Goal: Task Accomplishment & Management: Use online tool/utility

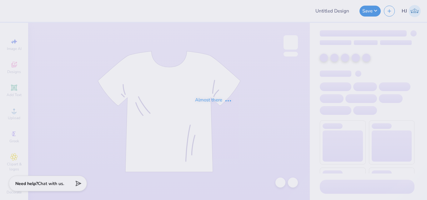
type input "VCU Dental School Fall Merch!"
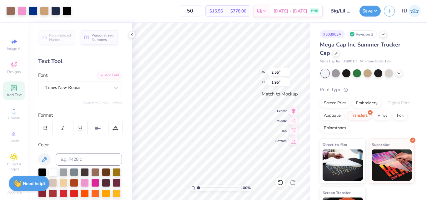
scroll to position [174, 0]
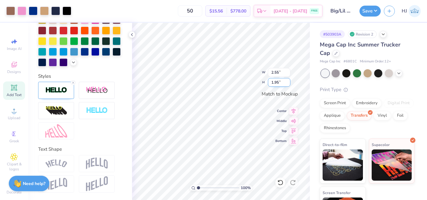
click at [275, 85] on input "1.95" at bounding box center [279, 82] width 23 height 9
type input "2"
type input "2.62"
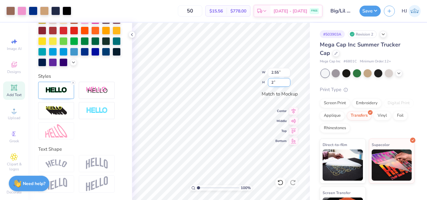
type input "2.00"
click at [379, 11] on button "Save" at bounding box center [369, 10] width 21 height 11
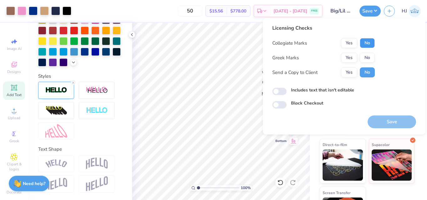
click at [366, 44] on button "No" at bounding box center [367, 43] width 15 height 10
click at [352, 56] on button "Yes" at bounding box center [349, 58] width 16 height 10
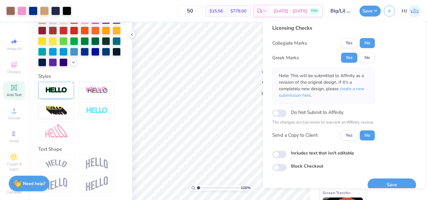
scroll to position [9, 0]
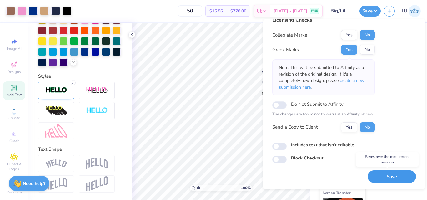
click at [380, 175] on button "Save" at bounding box center [392, 177] width 48 height 13
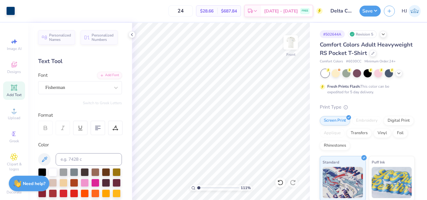
type input "1"
click at [375, 10] on button "Save" at bounding box center [369, 10] width 21 height 11
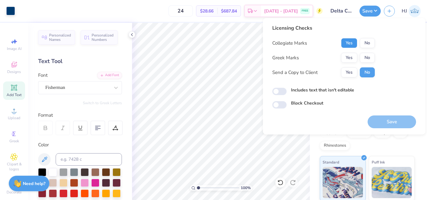
click at [351, 43] on button "Yes" at bounding box center [349, 43] width 16 height 10
click at [350, 56] on button "Yes" at bounding box center [349, 58] width 16 height 10
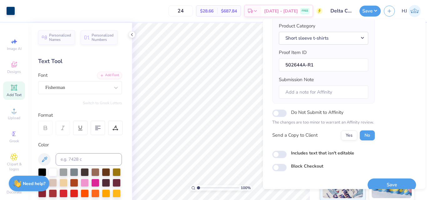
scroll to position [86, 0]
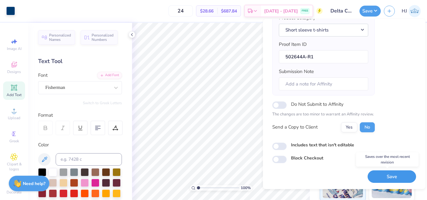
click at [389, 175] on button "Save" at bounding box center [392, 177] width 48 height 13
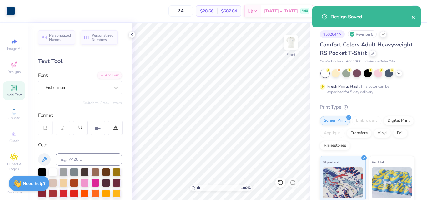
click at [413, 17] on icon "close" at bounding box center [413, 17] width 3 height 3
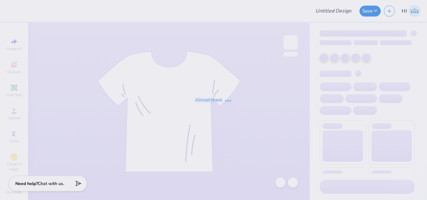
type input "VCU Dental School Fall Merch!"
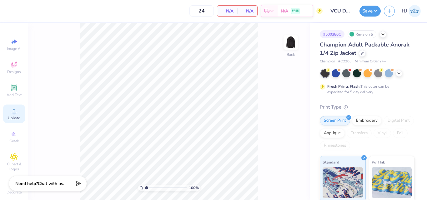
click at [9, 115] on div "Upload" at bounding box center [14, 114] width 22 height 18
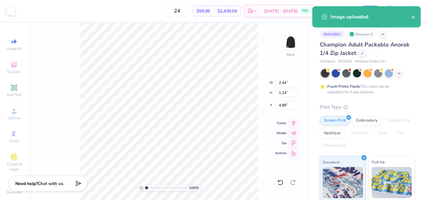
type input "3.00"
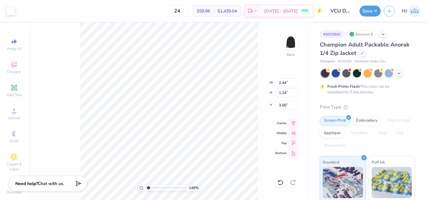
type input "1.64913377760655"
click at [288, 83] on input "2.44" at bounding box center [286, 82] width 23 height 9
type input "4.5"
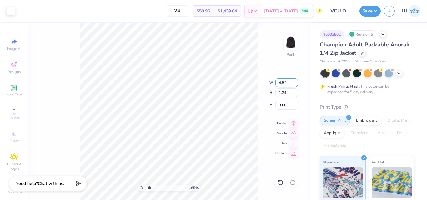
type input "1.64913377760655"
type input "4.50"
type input "2.30"
click at [286, 105] on input "2.47" at bounding box center [286, 105] width 23 height 9
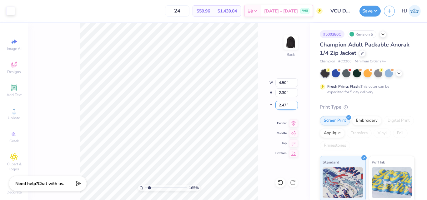
click at [286, 105] on input "2.47" at bounding box center [286, 105] width 23 height 9
type input "3"
type input "1.64913377760655"
type input "3.00"
type input "1"
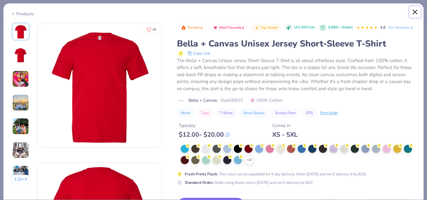
click at [417, 12] on button "Close" at bounding box center [415, 12] width 12 height 12
